Goal: Navigation & Orientation: Find specific page/section

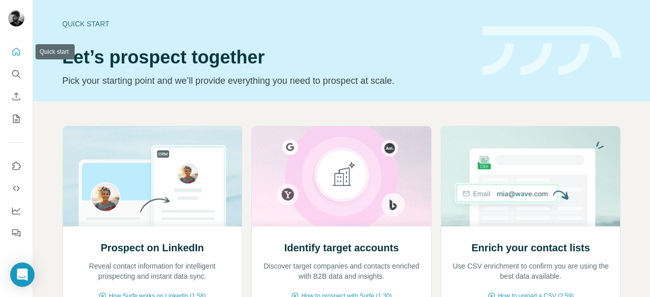
click at [16, 57] on button "Quick start" at bounding box center [16, 52] width 16 height 18
click at [67, 81] on p "Pick your starting point and we’ll provide everything you need to prospect at s…" at bounding box center [266, 81] width 408 height 14
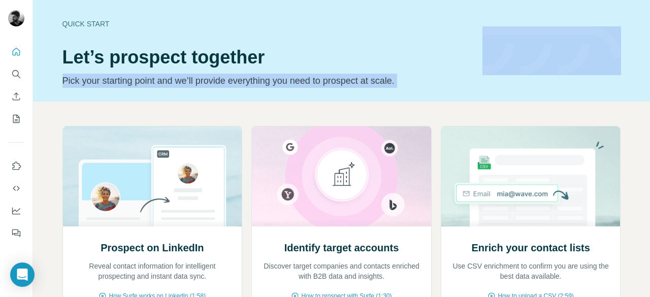
click at [67, 81] on p "Pick your starting point and we’ll provide everything you need to prospect at s…" at bounding box center [266, 81] width 408 height 14
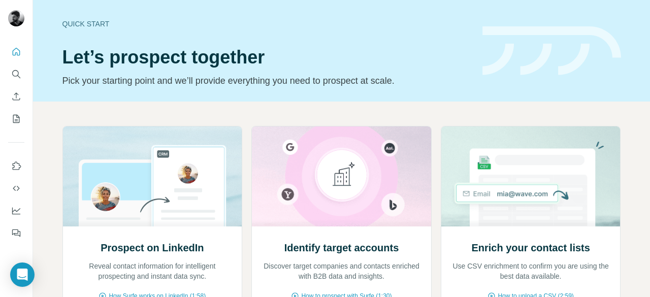
click at [70, 63] on h1 "Let’s prospect together" at bounding box center [266, 57] width 408 height 20
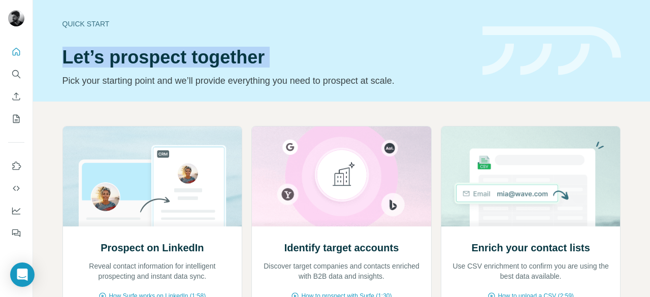
click at [70, 63] on h1 "Let’s prospect together" at bounding box center [266, 57] width 408 height 20
click at [14, 59] on button "Quick start" at bounding box center [16, 52] width 16 height 18
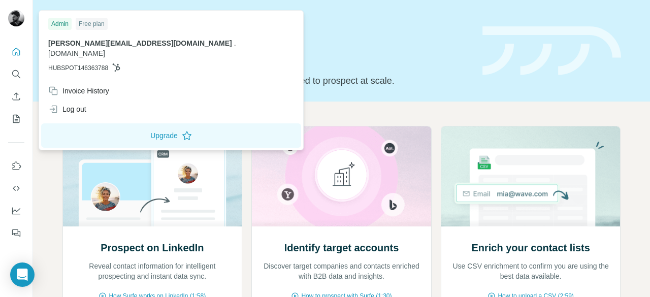
click at [23, 21] on img at bounding box center [16, 18] width 16 height 16
click at [74, 45] on span "[PERSON_NAME][EMAIL_ADDRESS][DOMAIN_NAME]" at bounding box center [140, 43] width 184 height 8
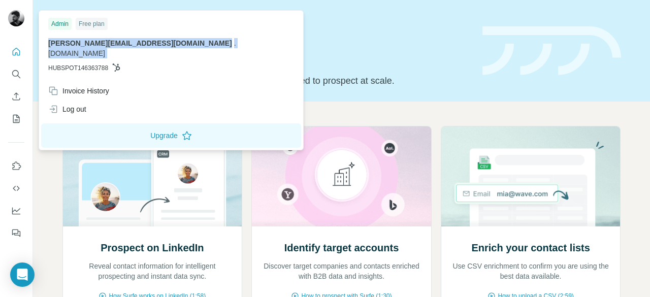
click at [74, 45] on span "[PERSON_NAME][EMAIL_ADDRESS][DOMAIN_NAME]" at bounding box center [140, 43] width 184 height 8
click at [15, 50] on icon "Quick start" at bounding box center [16, 52] width 10 height 10
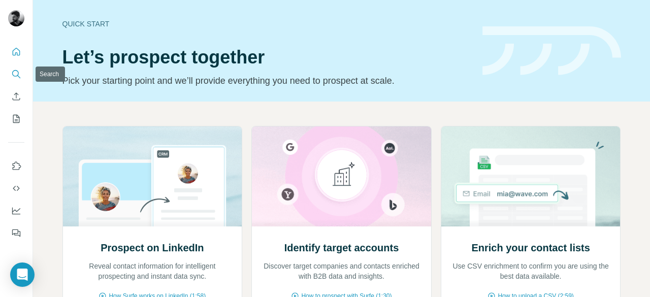
click at [14, 70] on icon "Search" at bounding box center [16, 74] width 10 height 10
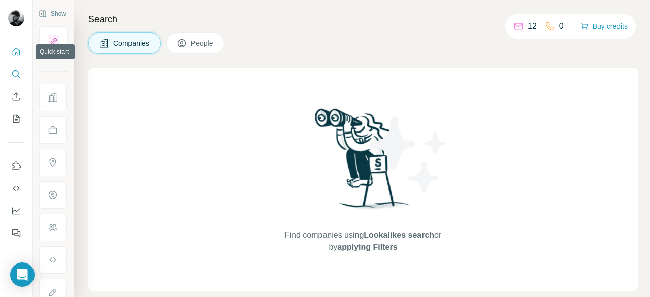
click at [18, 53] on icon "Quick start" at bounding box center [16, 52] width 10 height 10
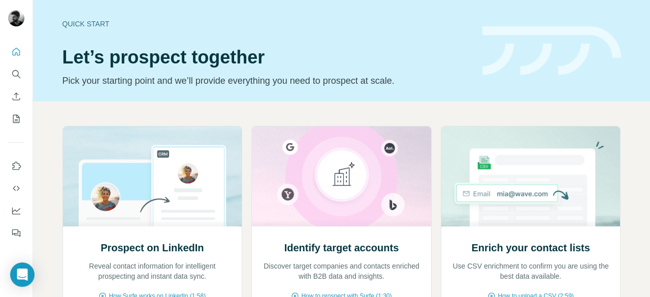
scroll to position [102, 0]
